Goal: Task Accomplishment & Management: Complete application form

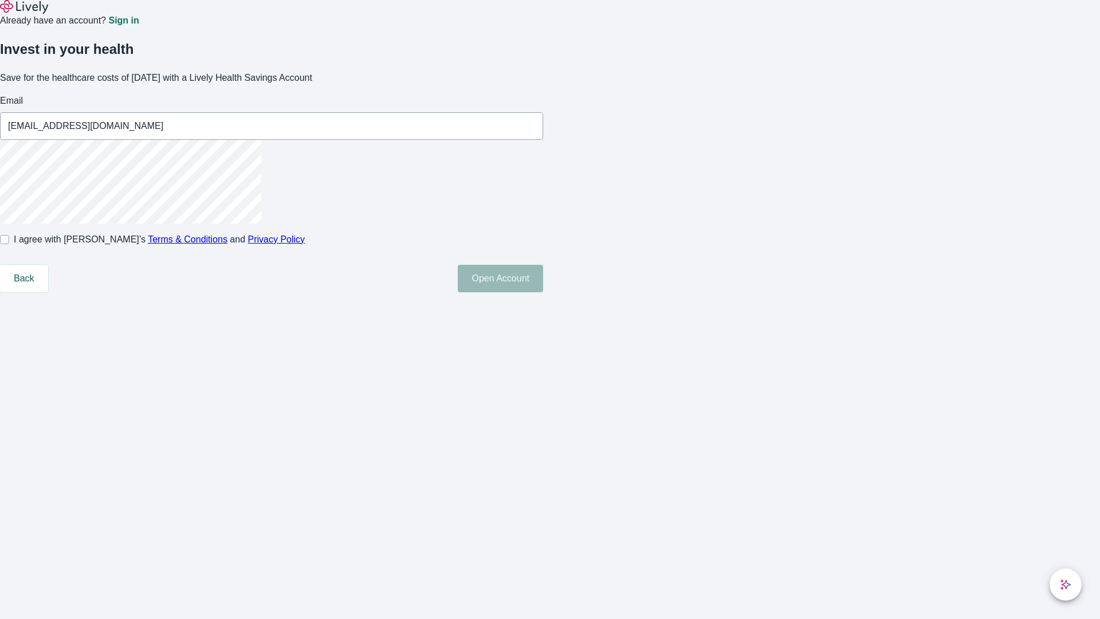
click at [9, 244] on input "I agree with Lively’s Terms & Conditions and Privacy Policy" at bounding box center [4, 239] width 9 height 9
checkbox input "true"
click at [543, 292] on button "Open Account" at bounding box center [500, 279] width 85 height 28
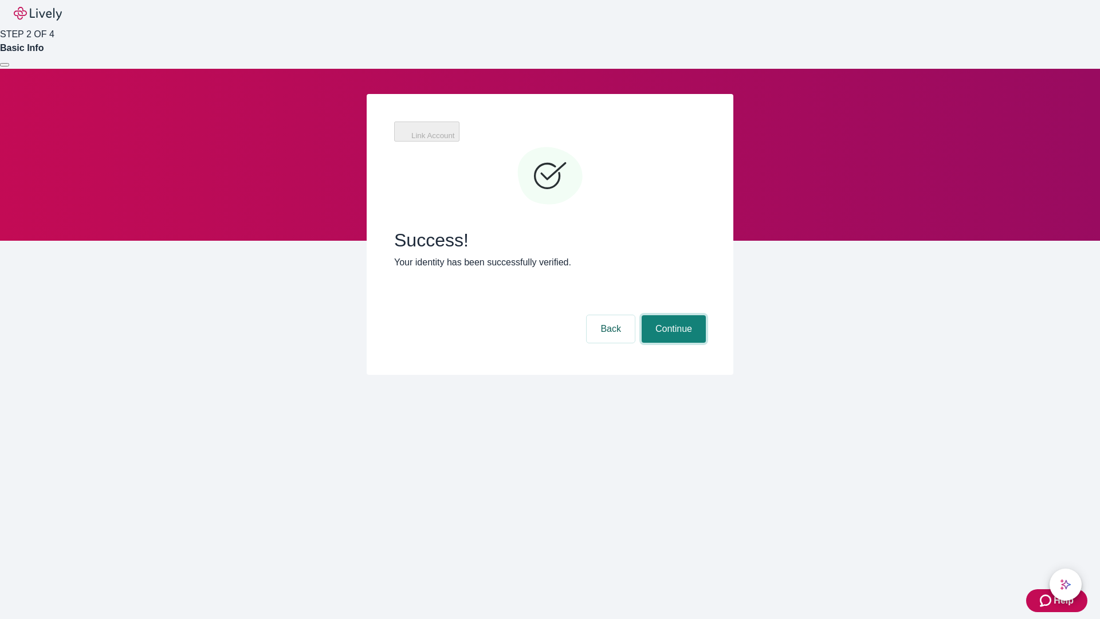
click at [672, 315] on button "Continue" at bounding box center [674, 329] width 64 height 28
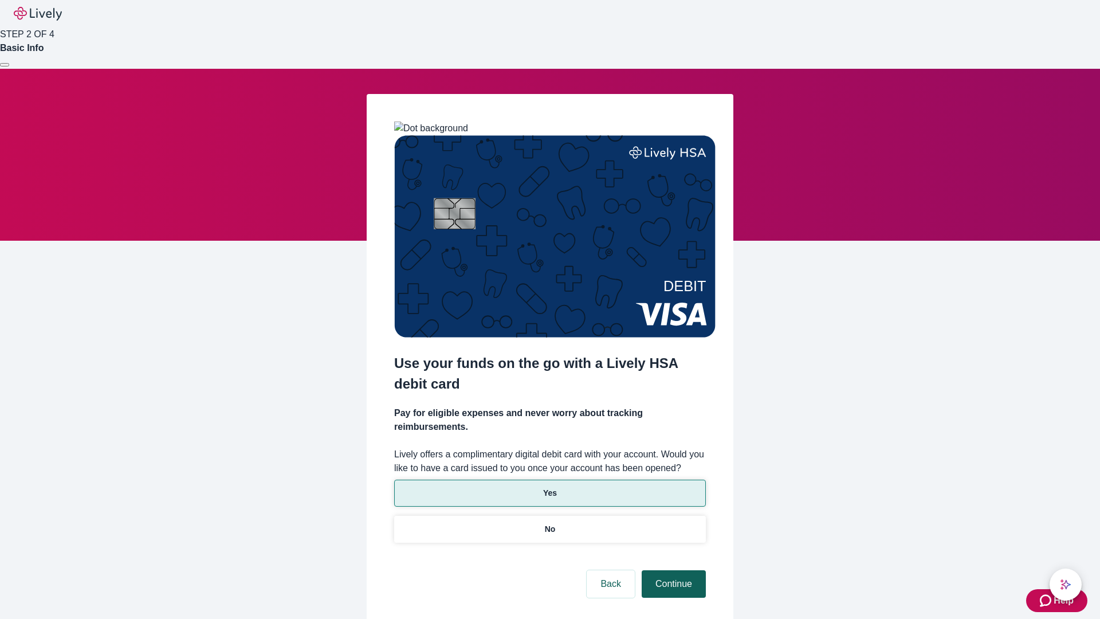
click at [550, 487] on p "Yes" at bounding box center [550, 493] width 14 height 12
click at [672, 570] on button "Continue" at bounding box center [674, 584] width 64 height 28
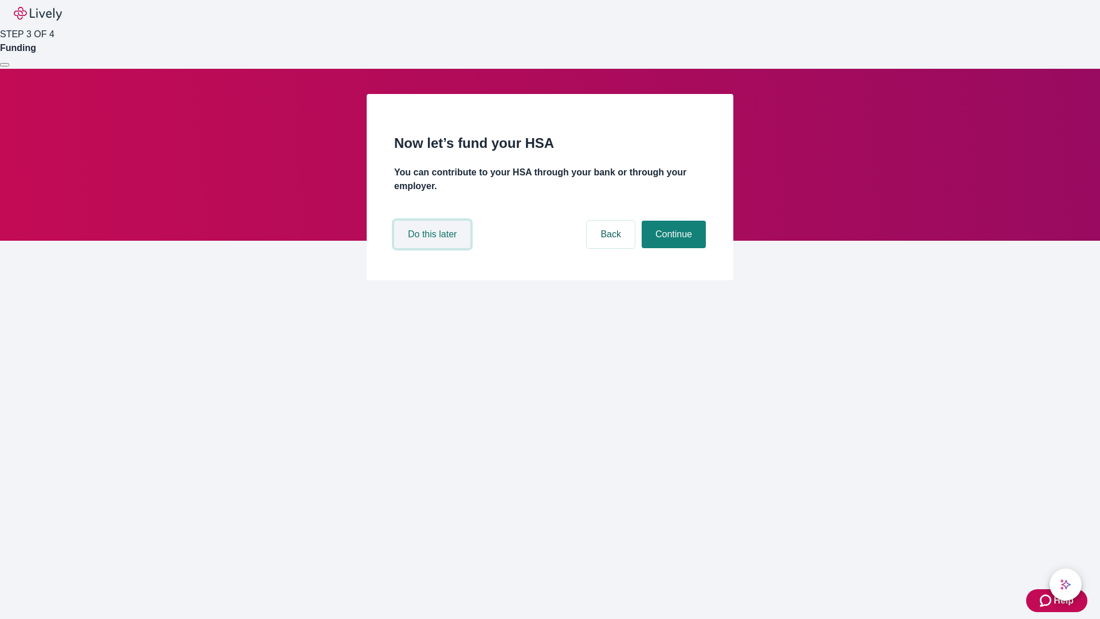
click at [434, 248] on button "Do this later" at bounding box center [432, 235] width 76 height 28
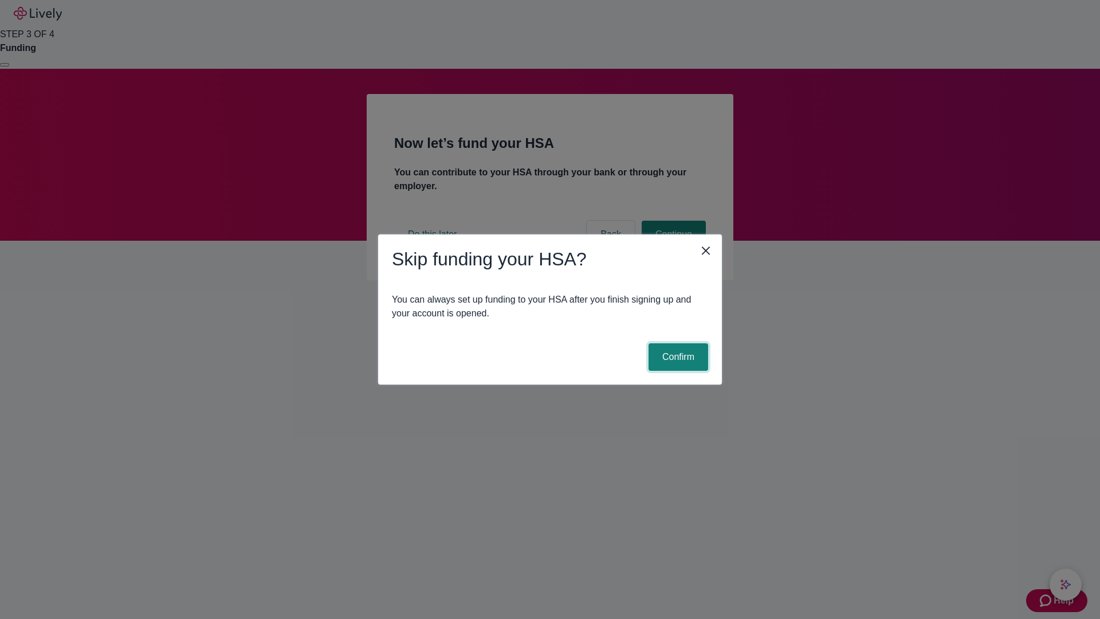
click at [677, 357] on button "Confirm" at bounding box center [679, 357] width 60 height 28
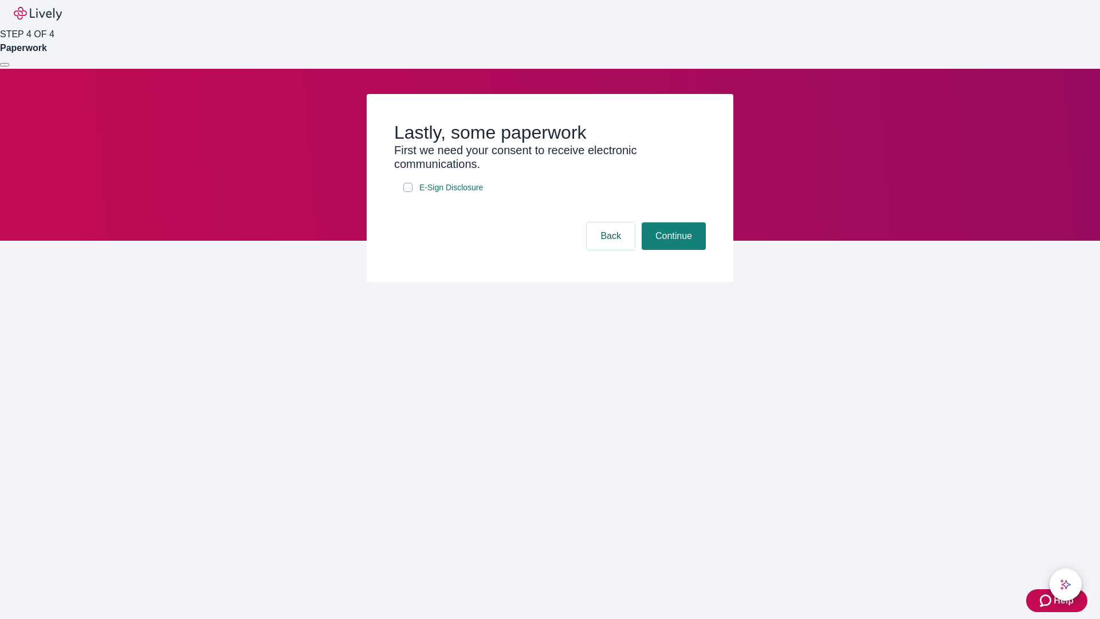
click at [408, 192] on input "E-Sign Disclosure" at bounding box center [408, 187] width 9 height 9
checkbox input "true"
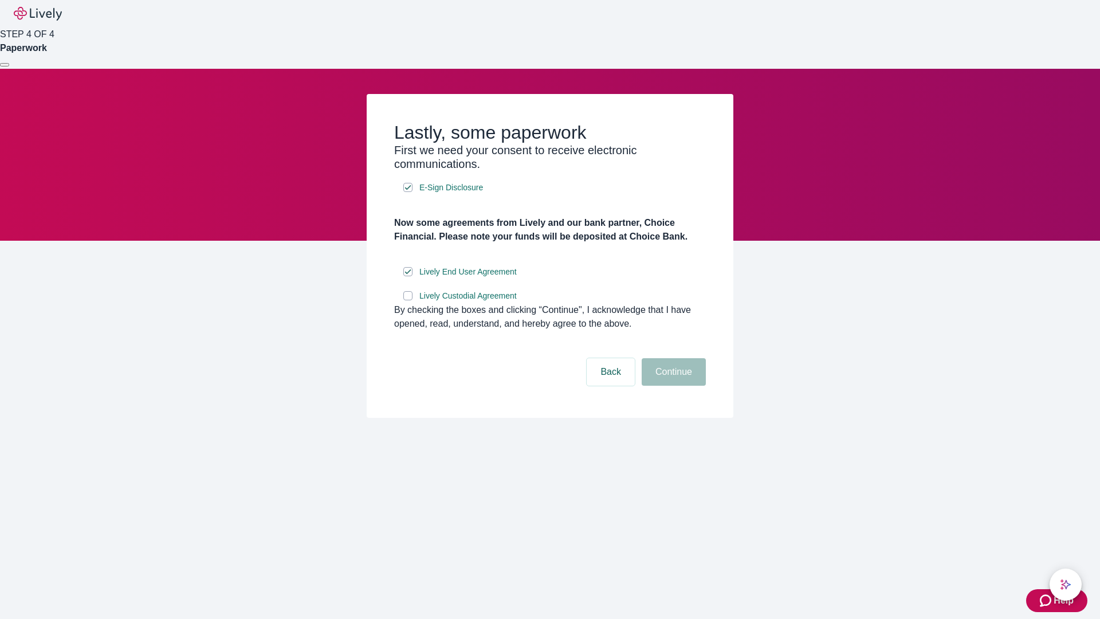
click at [408, 300] on input "Lively Custodial Agreement" at bounding box center [408, 295] width 9 height 9
checkbox input "true"
click at [672, 386] on button "Continue" at bounding box center [674, 372] width 64 height 28
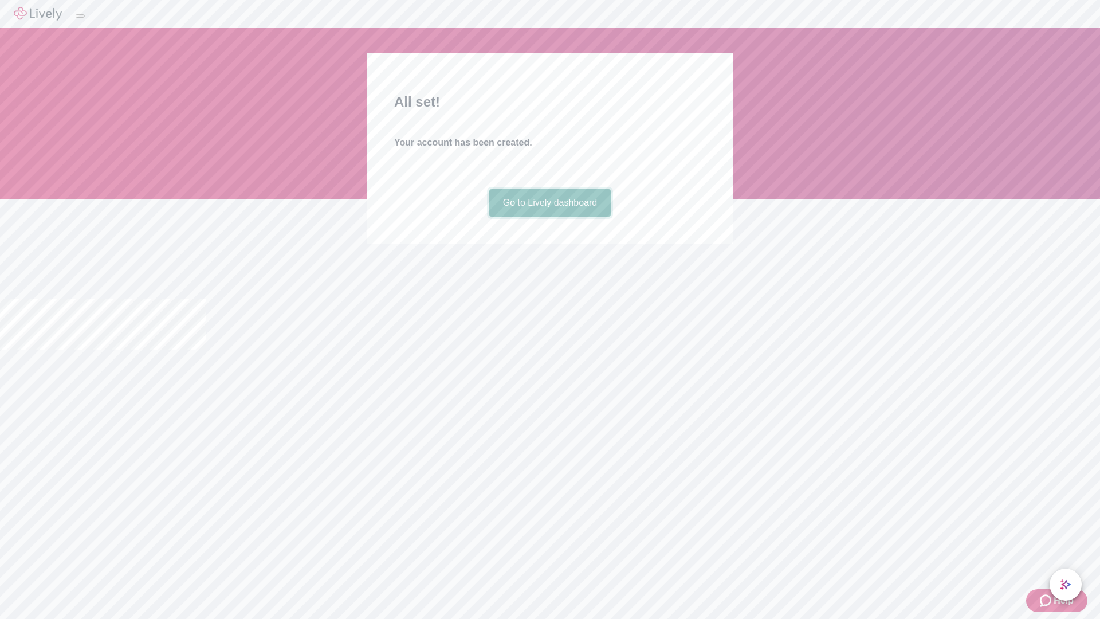
click at [550, 217] on link "Go to Lively dashboard" at bounding box center [550, 203] width 122 height 28
